Goal: Task Accomplishment & Management: Use online tool/utility

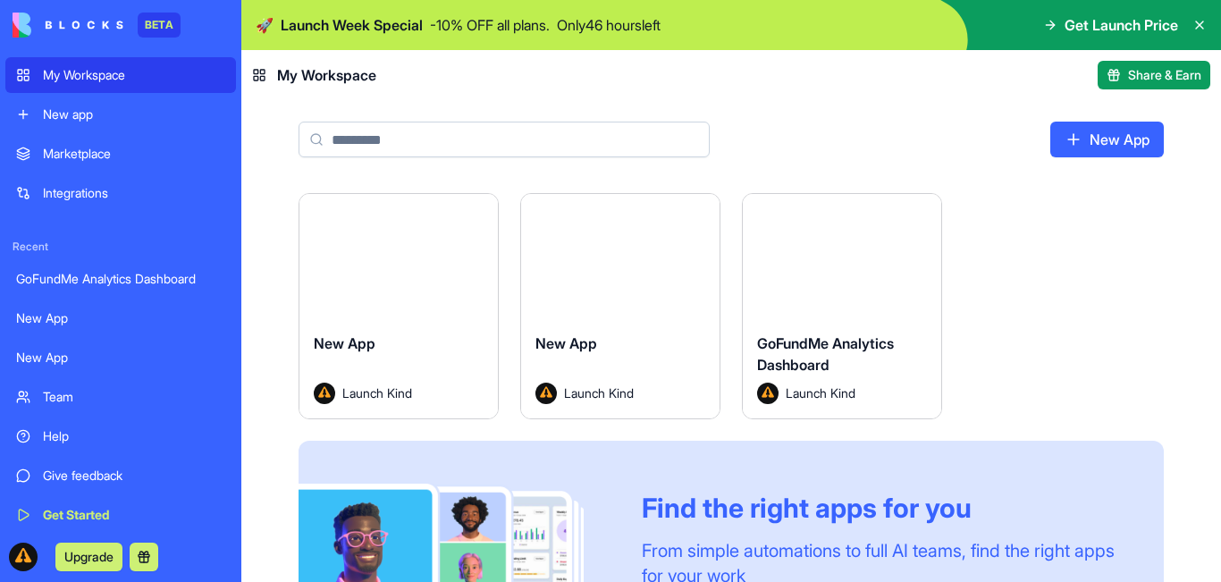
click at [854, 256] on button "Launch" at bounding box center [842, 256] width 134 height 36
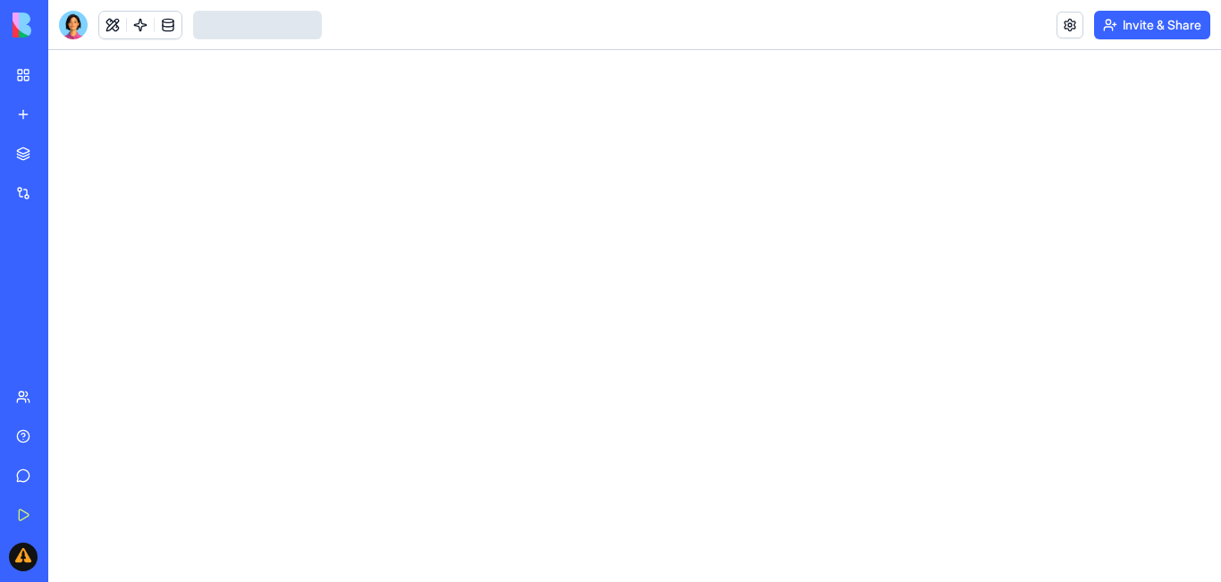
click at [104, 24] on link at bounding box center [112, 25] width 27 height 27
